Goal: Task Accomplishment & Management: Use online tool/utility

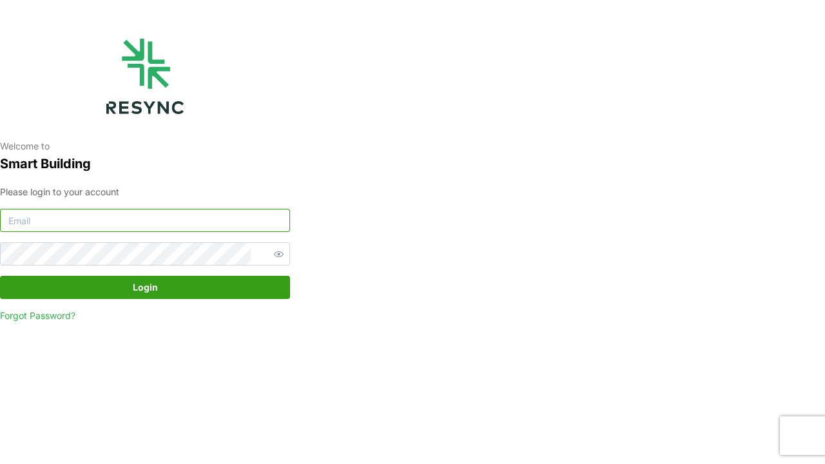
click at [35, 224] on input at bounding box center [145, 220] width 290 height 23
click at [159, 217] on input at bounding box center [145, 220] width 290 height 23
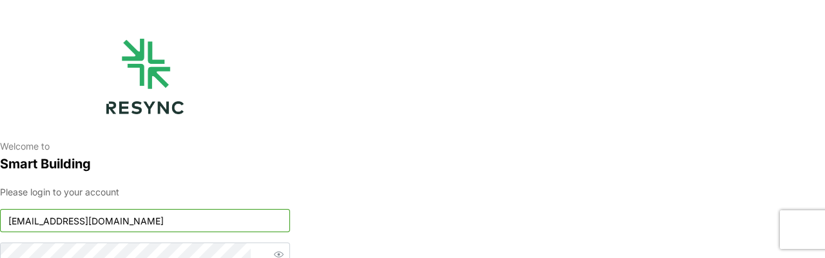
type input "[EMAIL_ADDRESS][DOMAIN_NAME]"
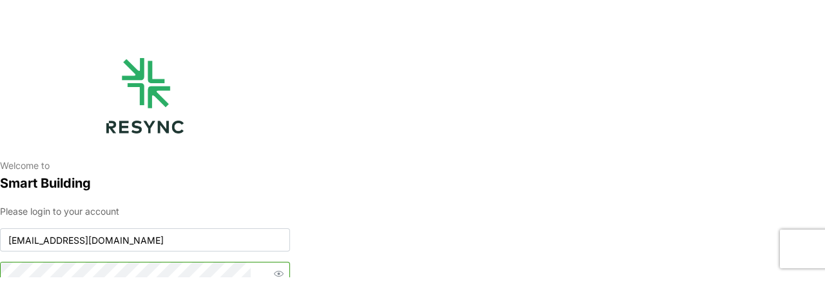
scroll to position [7, 0]
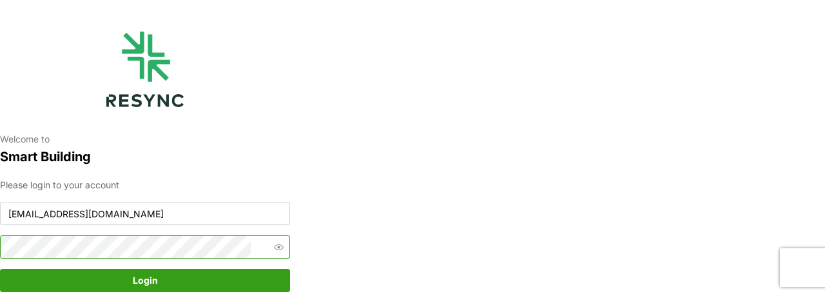
click at [0, 269] on button "Login" at bounding box center [145, 280] width 290 height 23
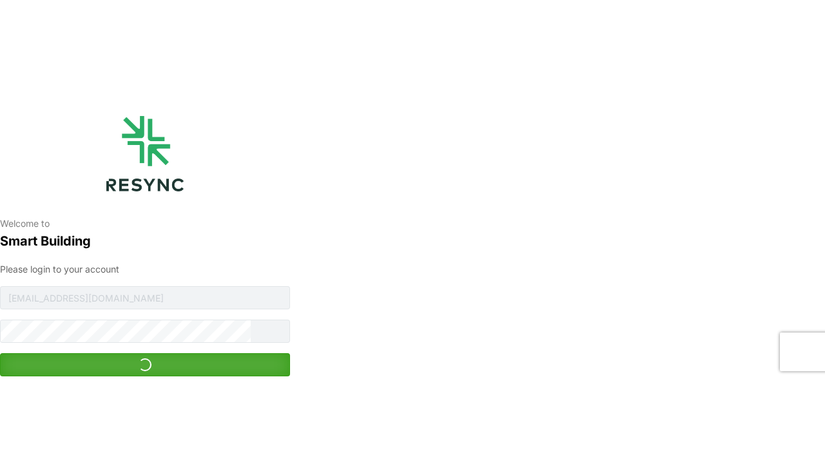
scroll to position [0, 0]
